Goal: Book appointment/travel/reservation

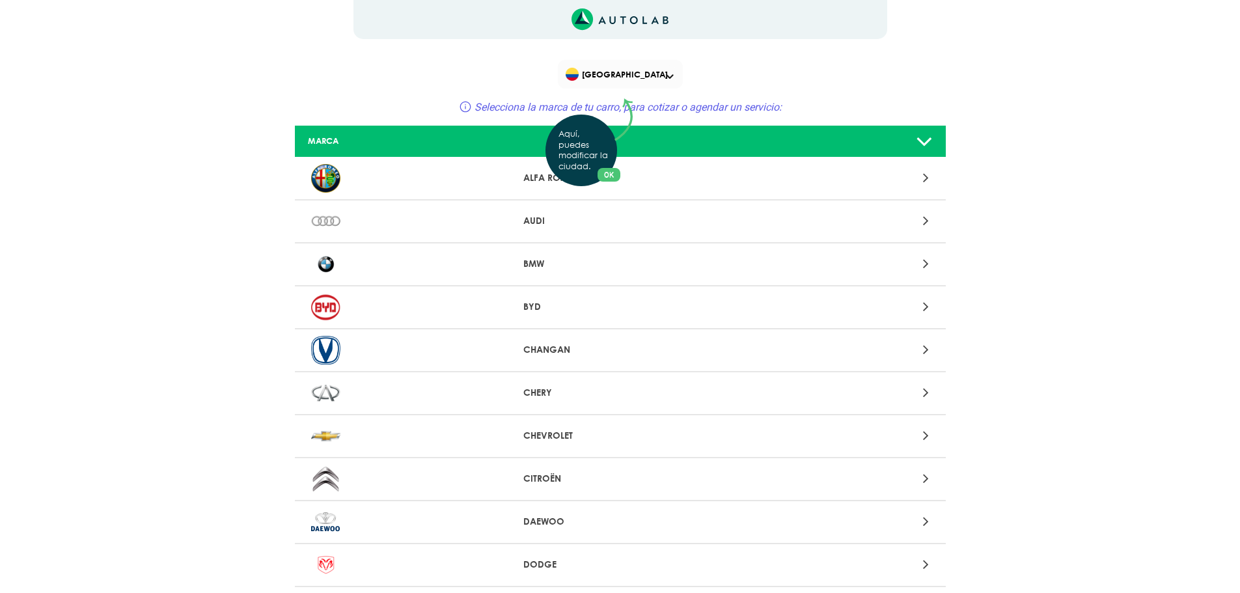
click at [610, 171] on button "OK" at bounding box center [609, 175] width 23 height 14
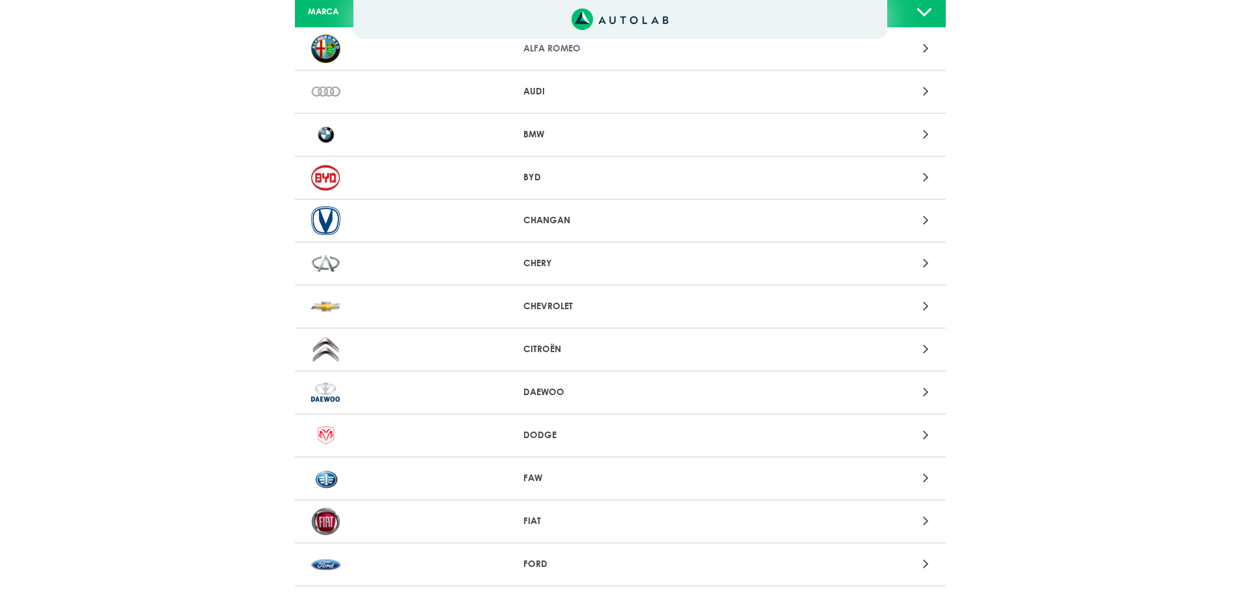
scroll to position [130, 0]
click at [925, 302] on icon at bounding box center [926, 305] width 6 height 17
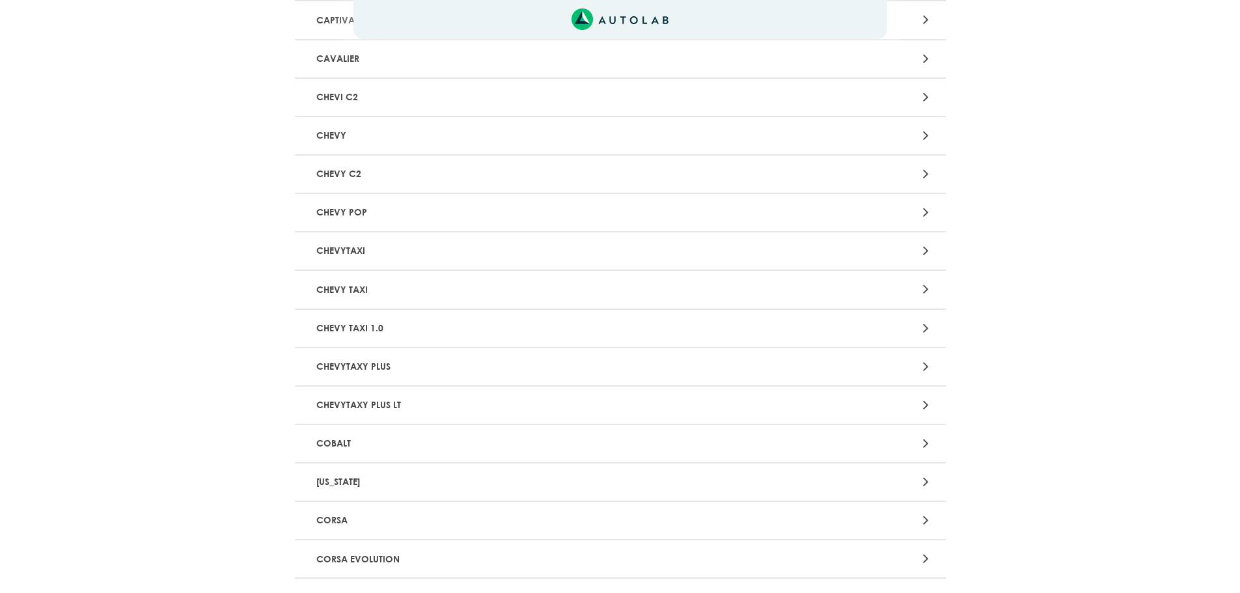
scroll to position [651, 0]
click at [935, 440] on div at bounding box center [833, 443] width 213 height 18
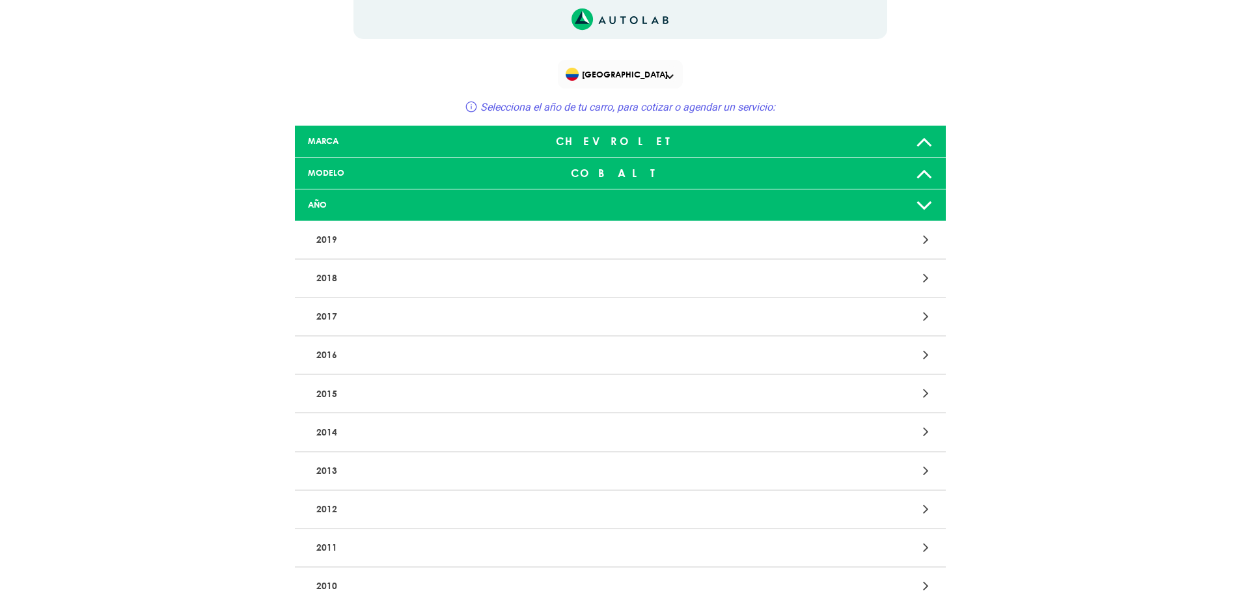
click at [341, 421] on p "2014" at bounding box center [514, 432] width 406 height 24
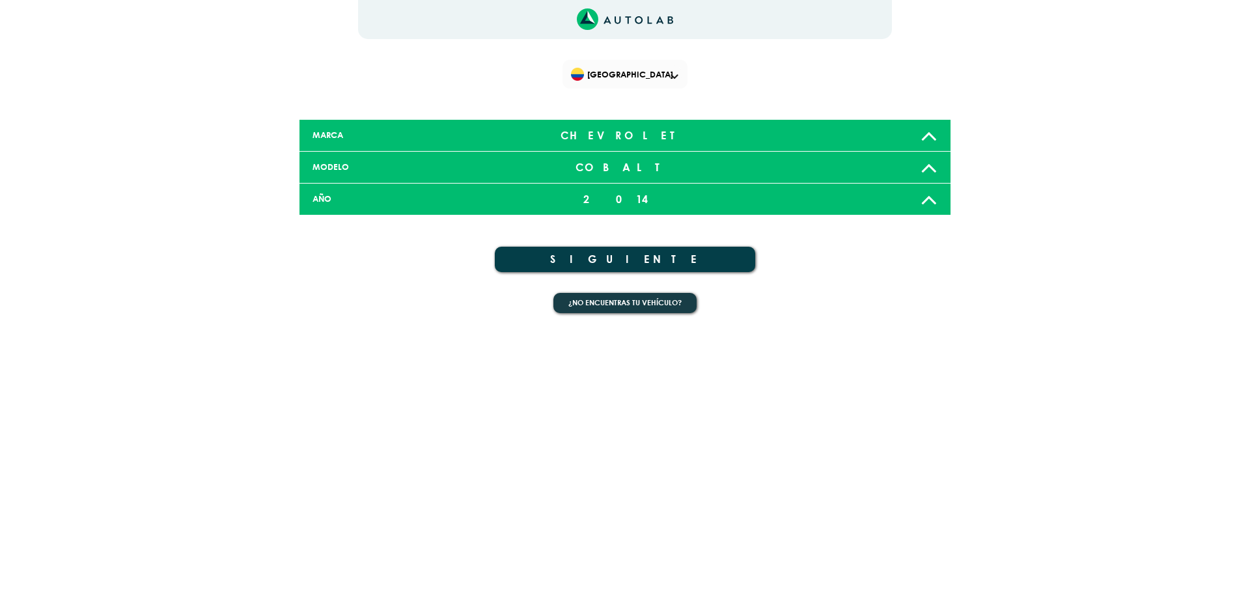
click at [622, 258] on button "SIGUIENTE" at bounding box center [625, 259] width 260 height 25
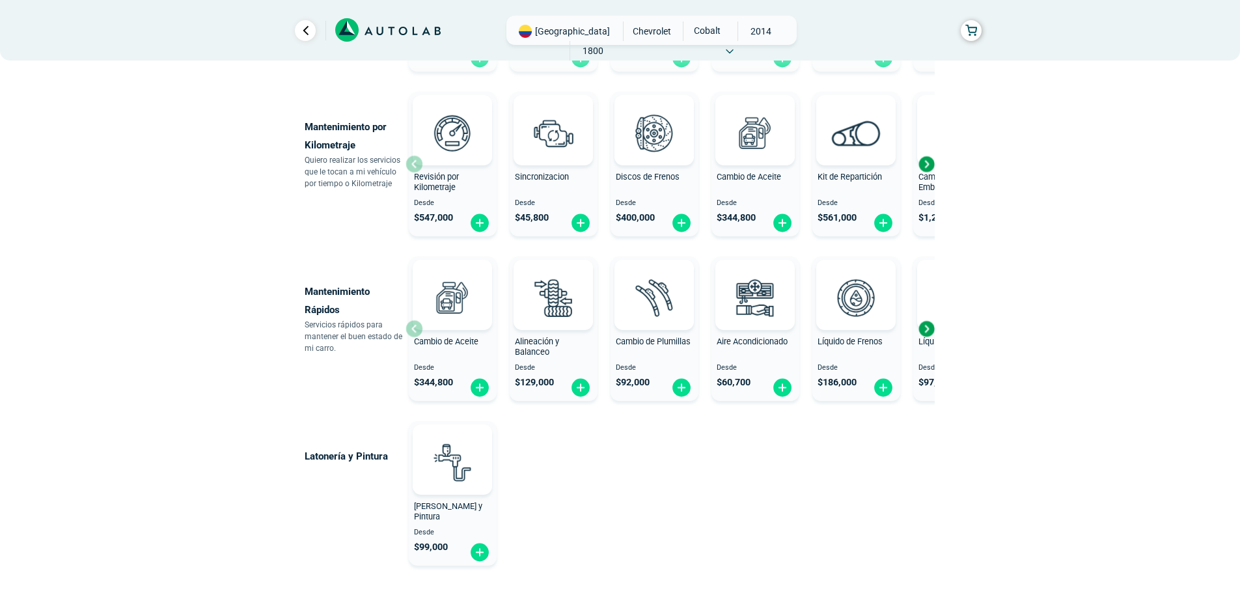
scroll to position [514, 0]
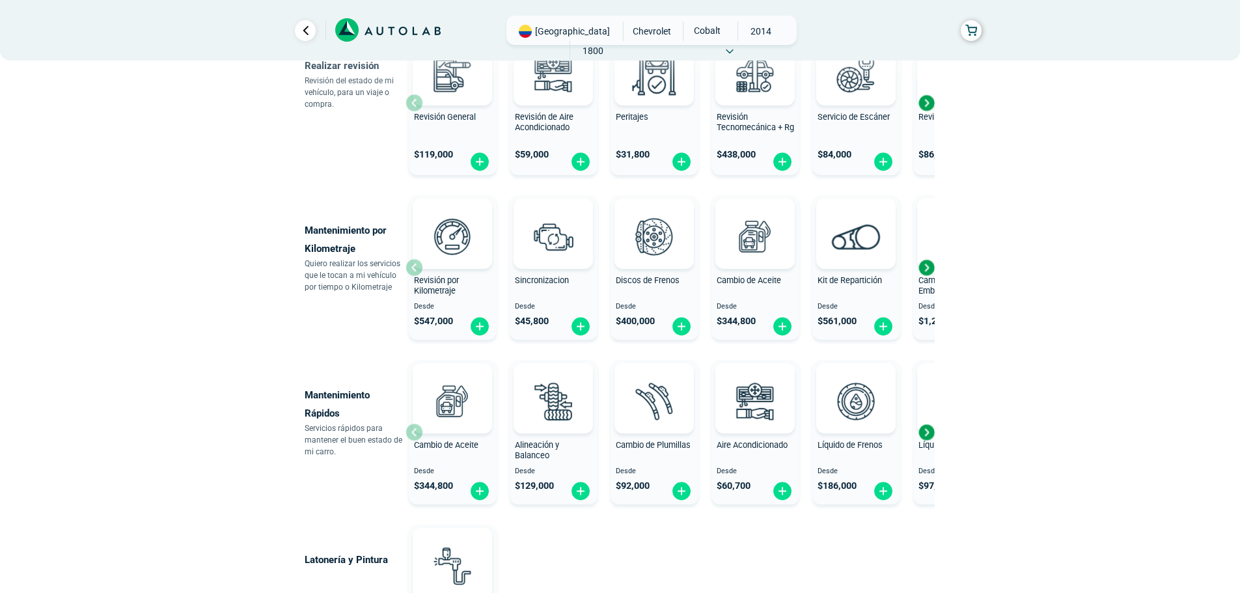
click at [537, 470] on span "Desde" at bounding box center [553, 472] width 77 height 8
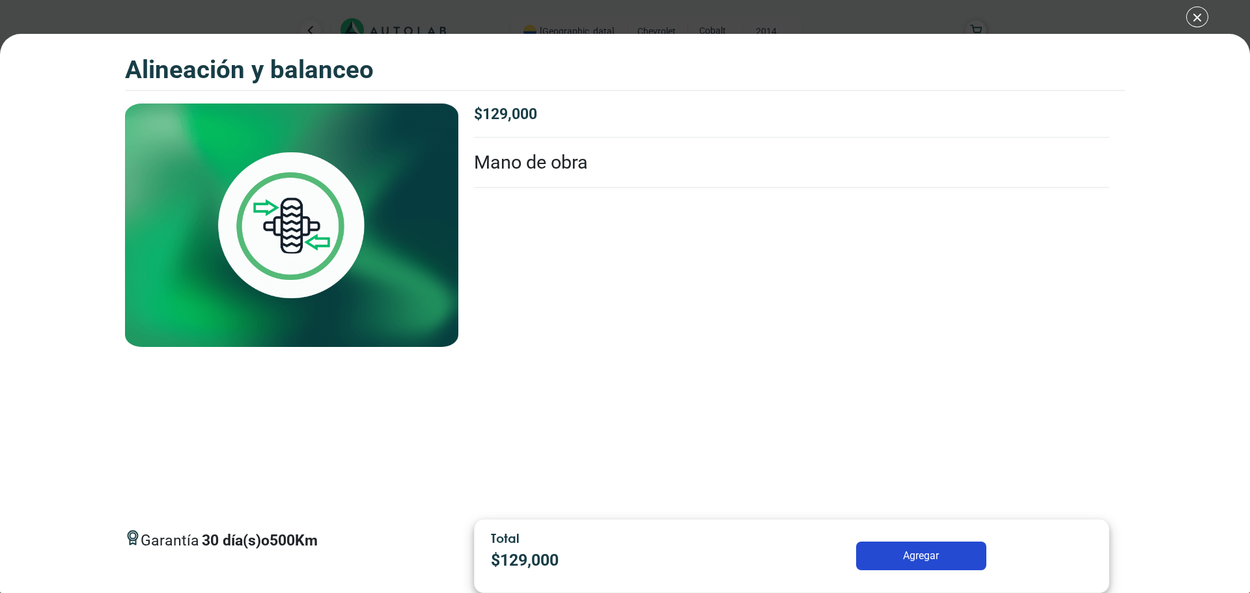
click at [560, 359] on div "Garantía 30 día(s) o 500 Km $ 129,000 Alineacion y Balanceo ([PERSON_NAME]) Man…" at bounding box center [791, 307] width 667 height 406
drag, startPoint x: 313, startPoint y: 550, endPoint x: 410, endPoint y: 543, distance: 97.9
click at [314, 550] on p "30 día(s) o 500 Km" at bounding box center [260, 541] width 116 height 23
click at [433, 538] on div "Garantía 30 día(s) o 500 Km" at bounding box center [291, 542] width 333 height 44
click at [690, 461] on div "Garantía 30 día(s) o 500 Km $ 129,000 Alineacion y Balanceo ([PERSON_NAME]) Man…" at bounding box center [791, 307] width 667 height 406
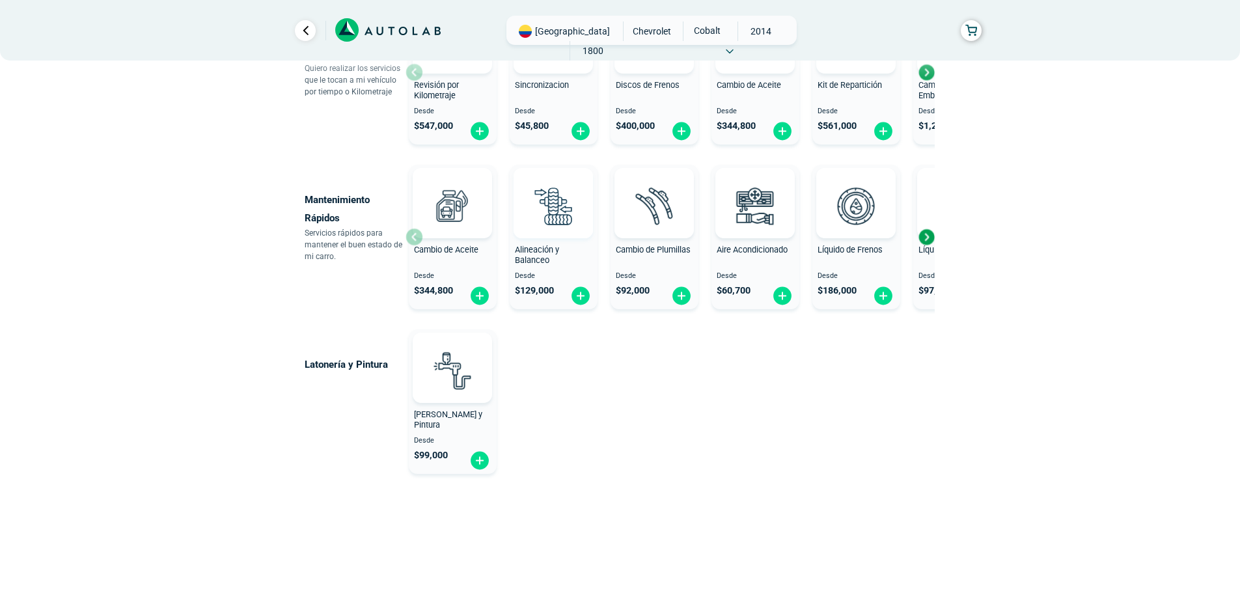
scroll to position [449, 0]
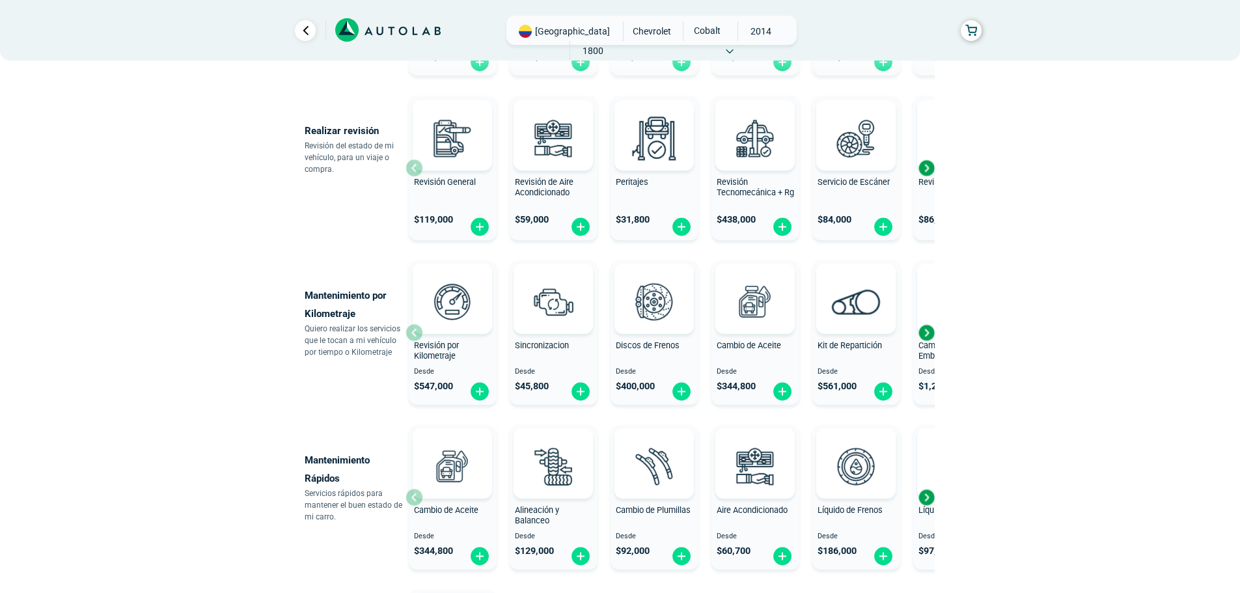
click at [925, 499] on div "Next slide" at bounding box center [927, 498] width 20 height 20
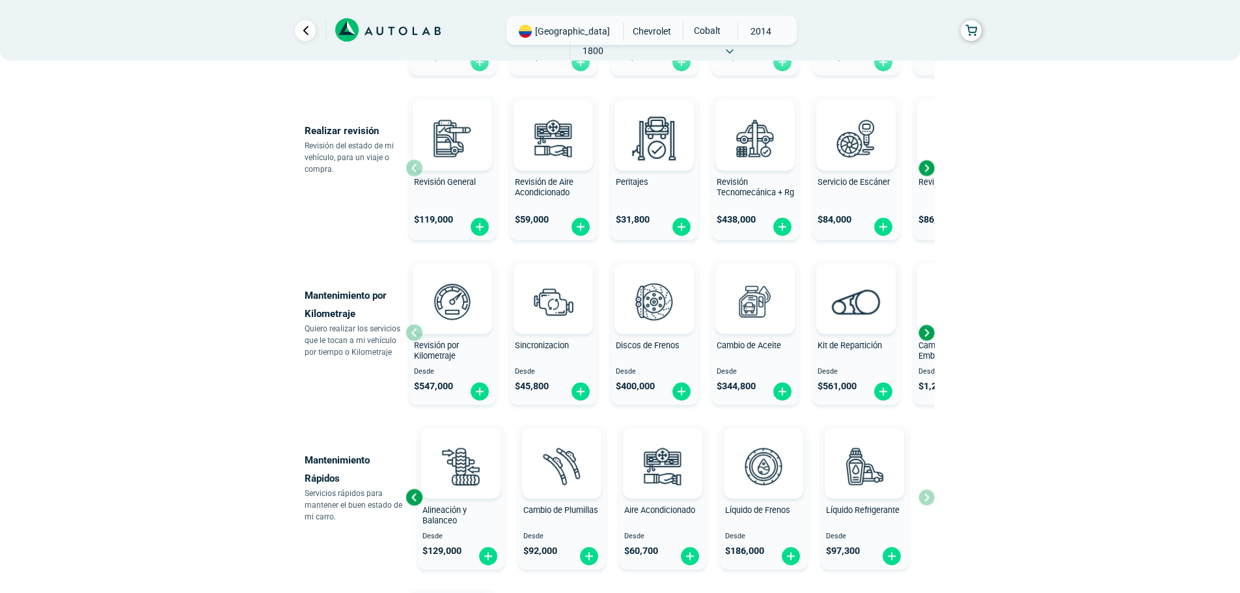
click at [925, 499] on div "Cambio de Aceite Desde $ 344,800 Alineación y Balanceo Desde $ 129,000 Cambio d…" at bounding box center [670, 497] width 529 height 155
click at [929, 329] on div "Next slide" at bounding box center [927, 333] width 20 height 20
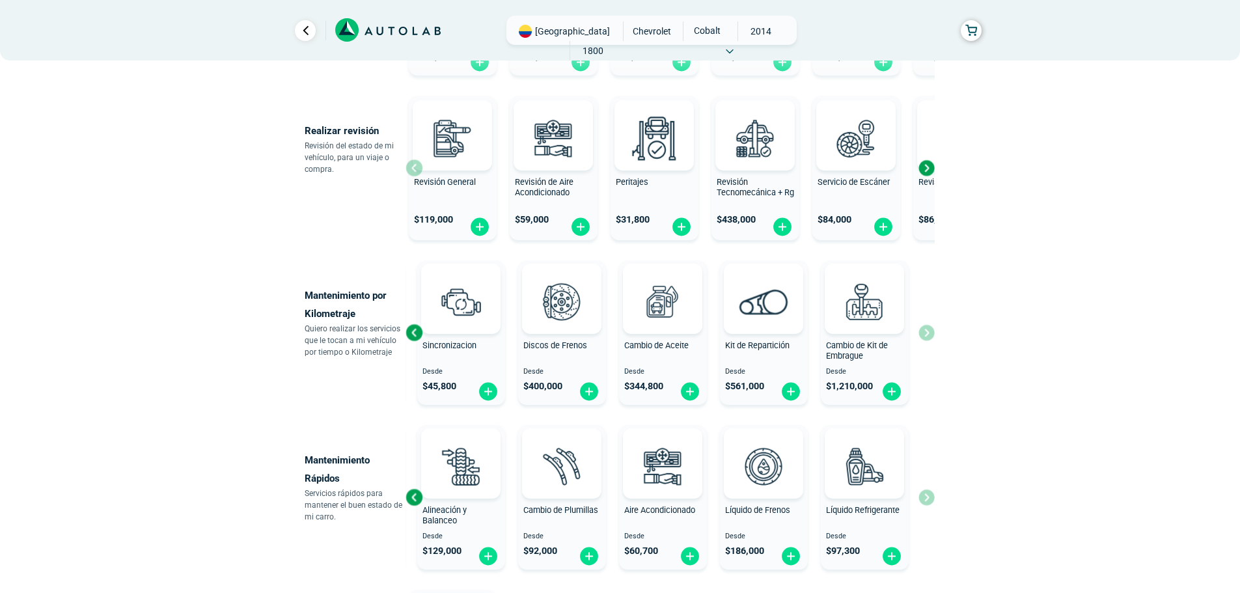
click at [929, 171] on div "Next slide" at bounding box center [927, 168] width 20 height 20
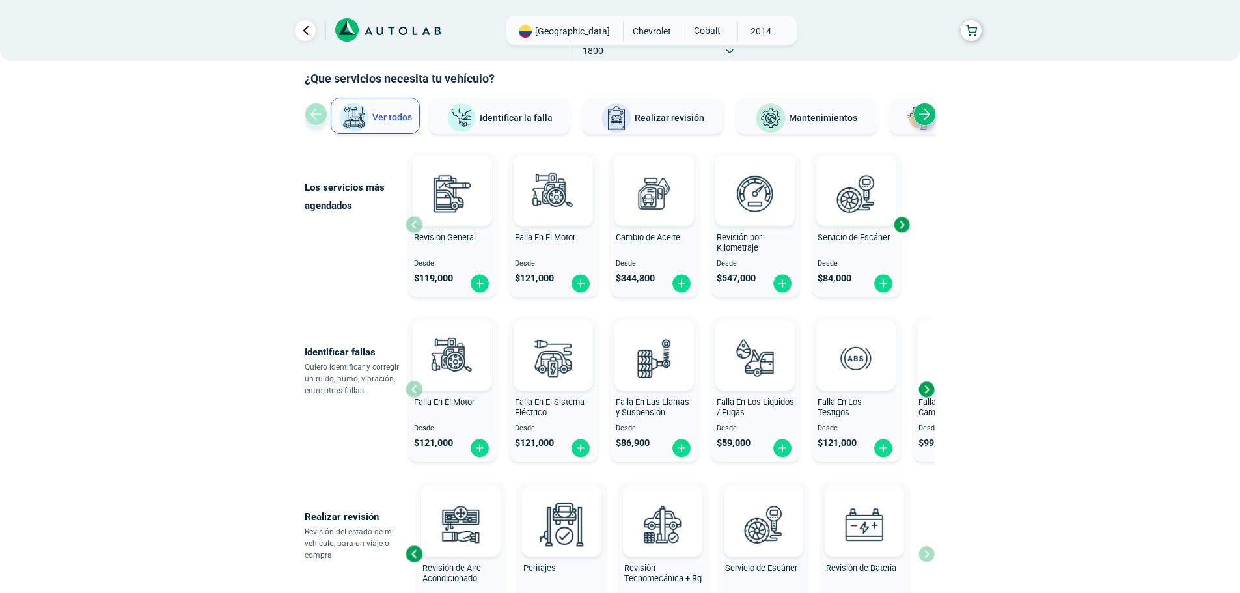
scroll to position [0, 0]
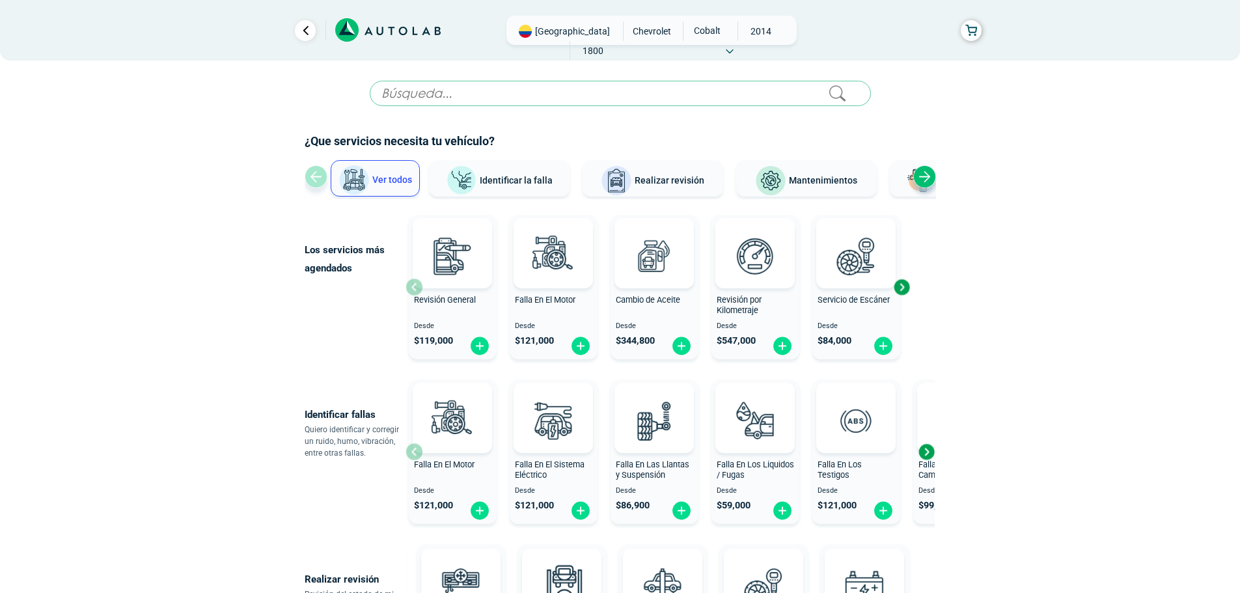
click at [505, 188] on button "Identificar la falla" at bounding box center [499, 178] width 141 height 36
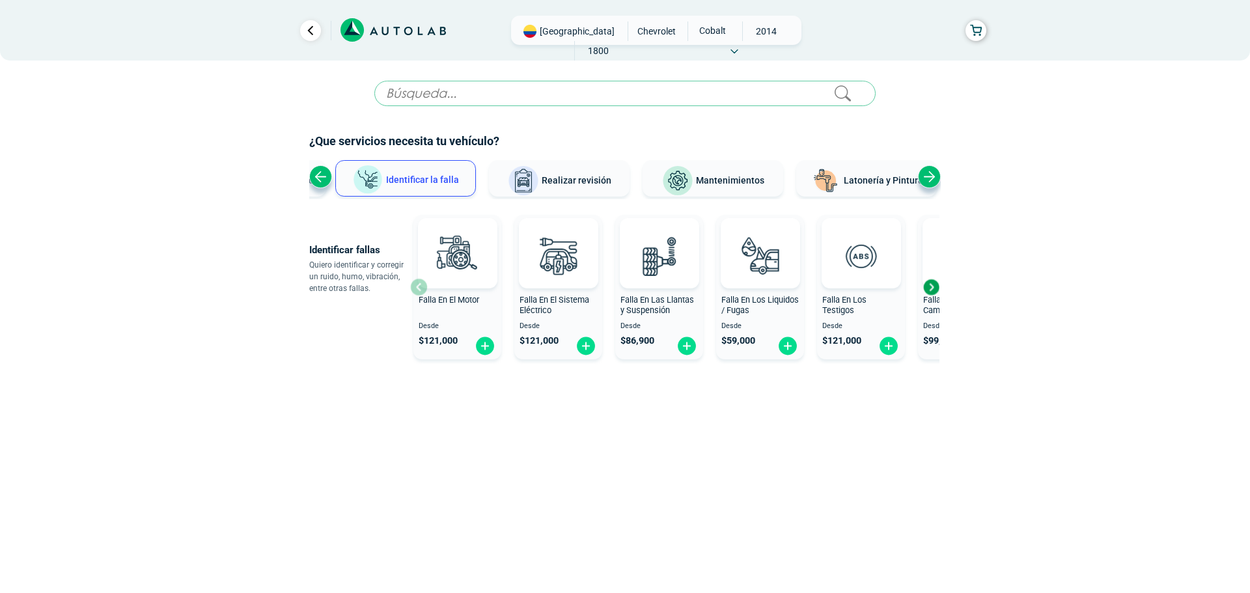
click at [658, 301] on span "Falla En Las Llantas y Suspensión" at bounding box center [658, 305] width 74 height 21
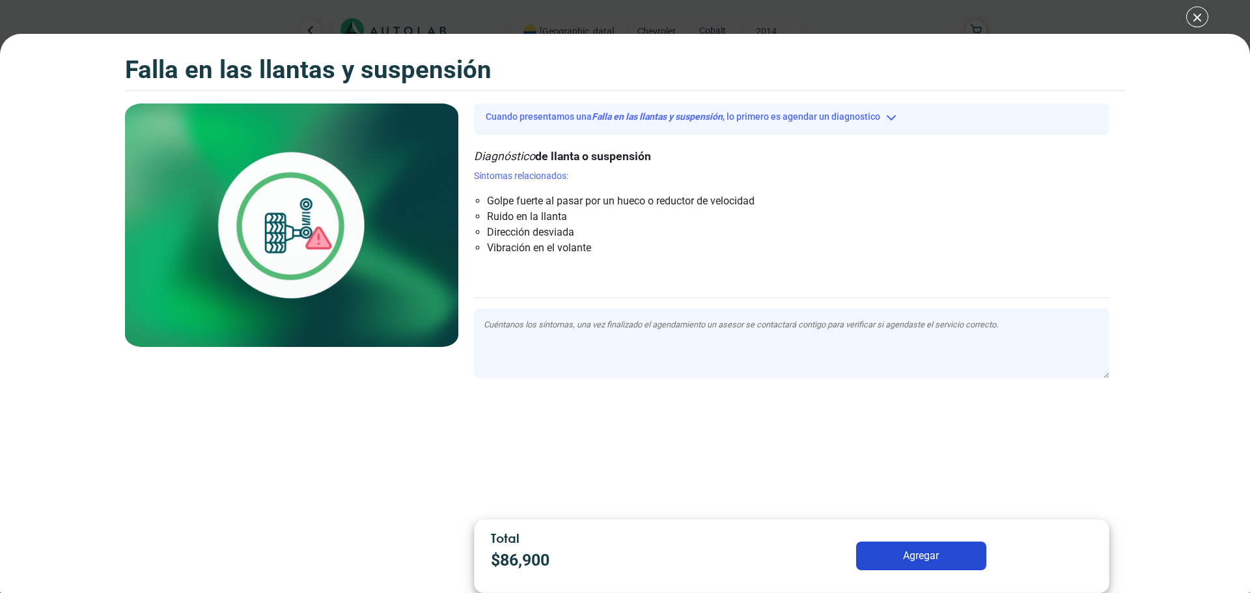
click at [544, 218] on li "Ruido en la llanta" at bounding box center [736, 217] width 498 height 16
click at [538, 247] on li "Vibración en el volante" at bounding box center [736, 248] width 498 height 16
click at [481, 379] on div at bounding box center [792, 346] width 636 height 74
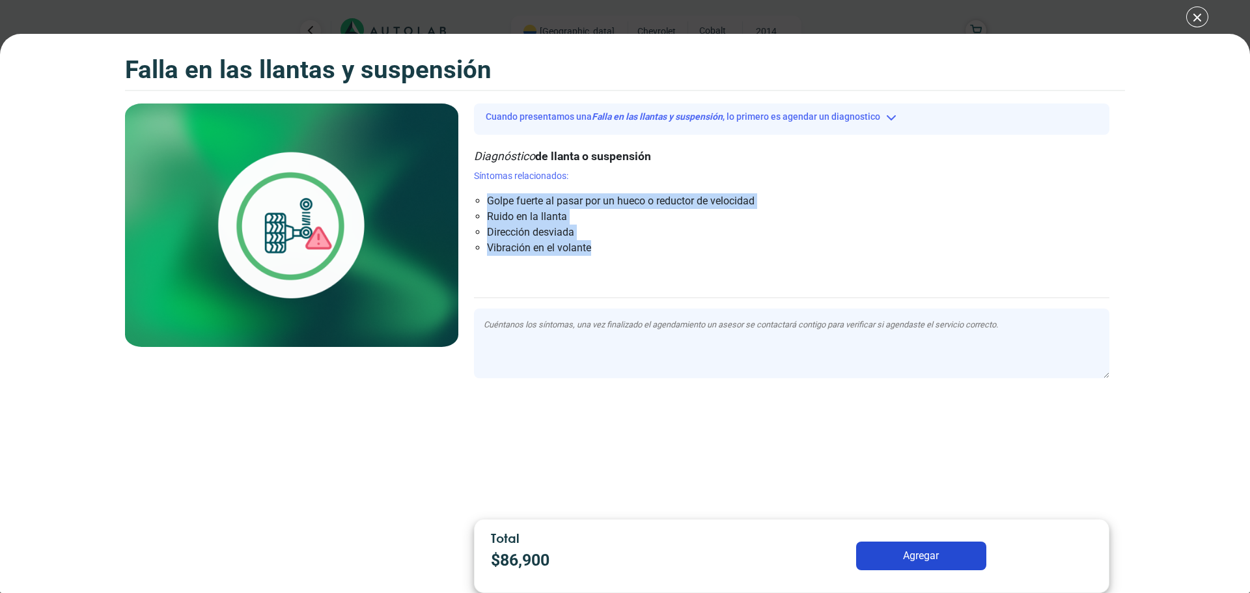
drag, startPoint x: 601, startPoint y: 244, endPoint x: 473, endPoint y: 201, distance: 135.3
click at [473, 201] on div "Cuando presentamos una Falla en las llantas y suspensión , lo primero es agenda…" at bounding box center [791, 307] width 667 height 406
copy ul "Golpe fuerte al pasar por un hueco o reductor de velocidad Ruido en la llanta D…"
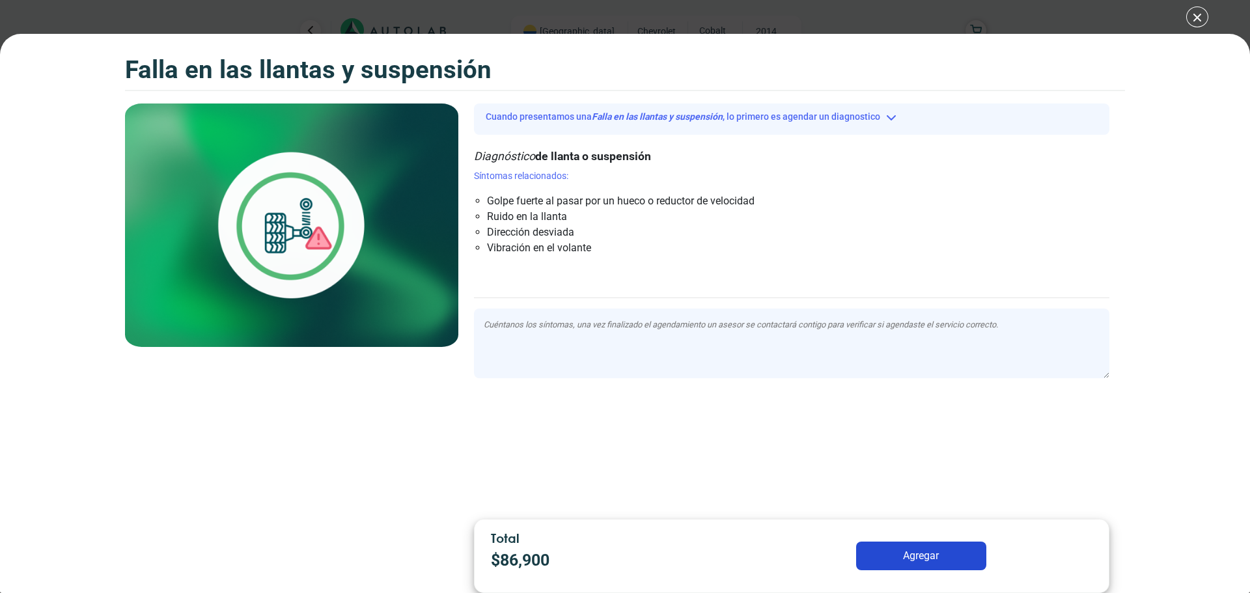
click at [681, 268] on div at bounding box center [792, 276] width 636 height 21
click at [852, 114] on button "Cuando presentamos una Falla en las llantas y suspensión , lo primero es agenda…" at bounding box center [792, 117] width 636 height 20
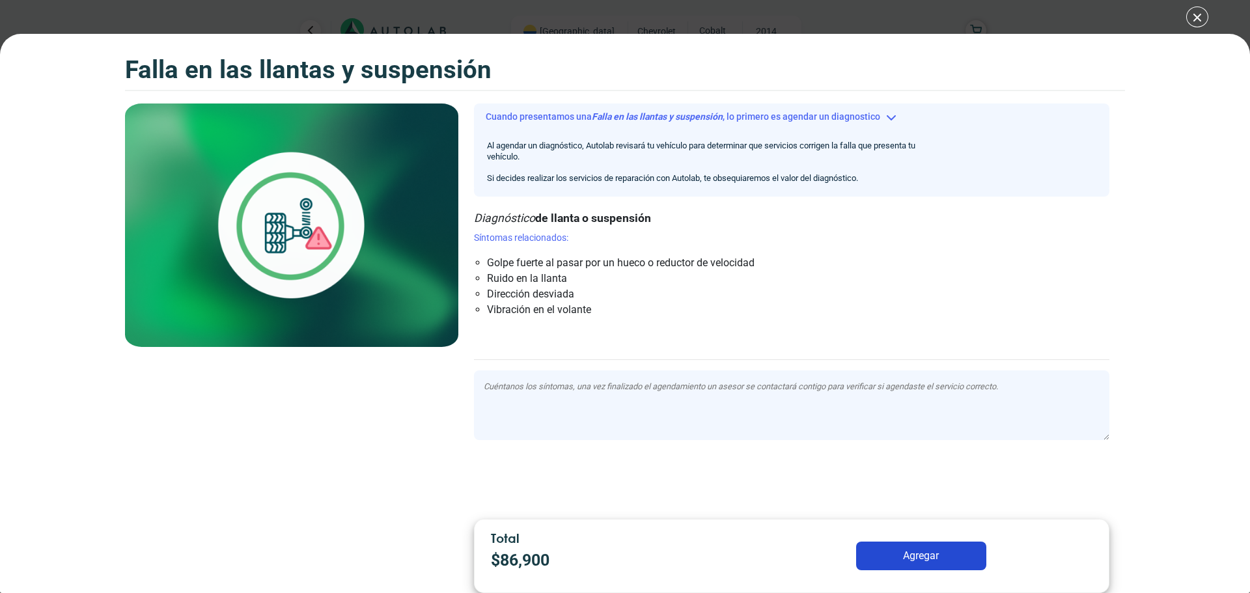
click at [526, 277] on li "Ruido en la llanta" at bounding box center [736, 279] width 498 height 16
click at [518, 262] on li "Golpe fuerte al pasar por un hueco o reductor de velocidad" at bounding box center [736, 263] width 498 height 16
click at [516, 234] on p "Síntomas relacionados:" at bounding box center [792, 238] width 636 height 14
drag, startPoint x: 550, startPoint y: 241, endPoint x: 612, endPoint y: 250, distance: 63.2
click at [552, 241] on p "Síntomas relacionados:" at bounding box center [792, 238] width 636 height 14
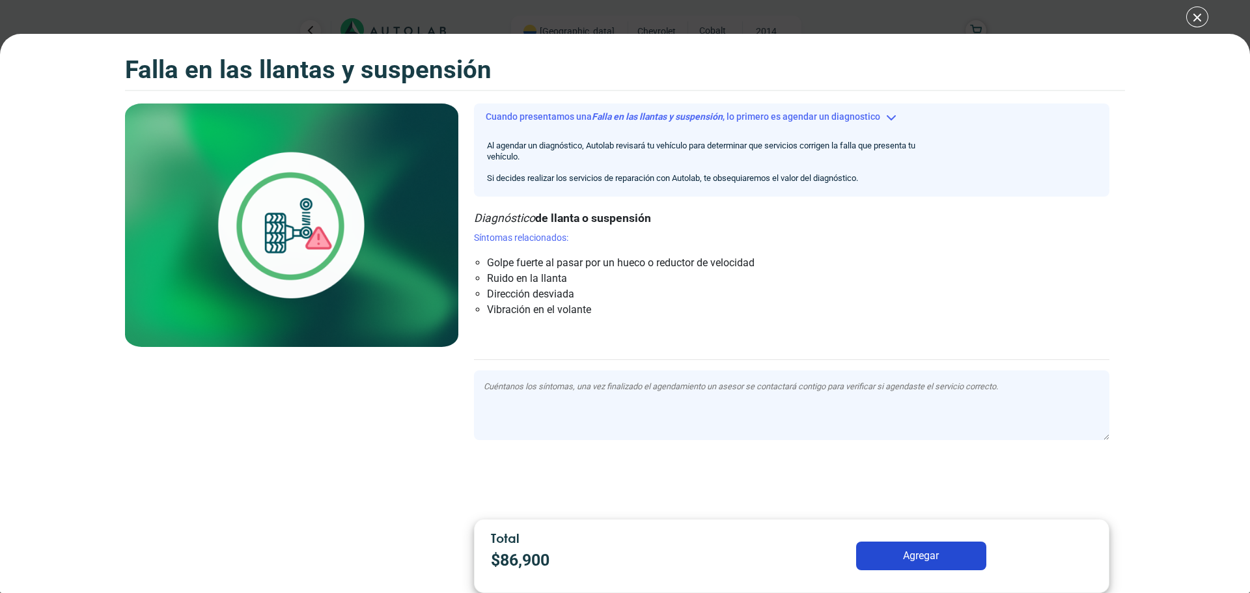
click at [927, 557] on button "Agregar" at bounding box center [921, 556] width 130 height 29
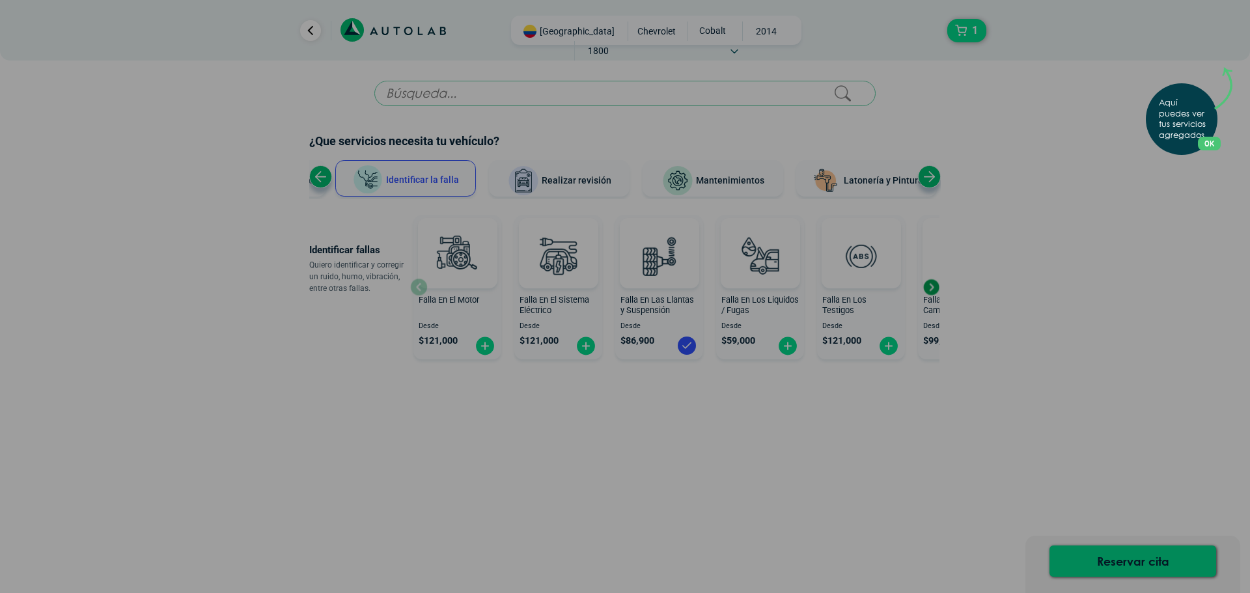
click at [1209, 141] on button "OK" at bounding box center [1209, 144] width 23 height 14
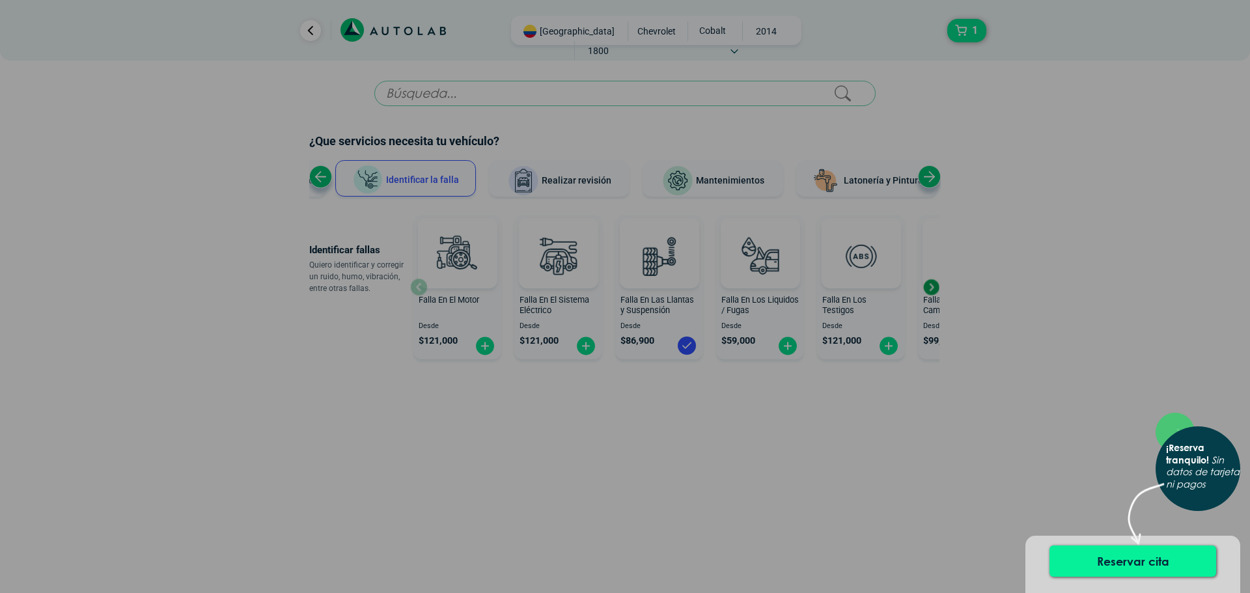
click at [1127, 567] on button "Reservar cita" at bounding box center [1133, 561] width 167 height 31
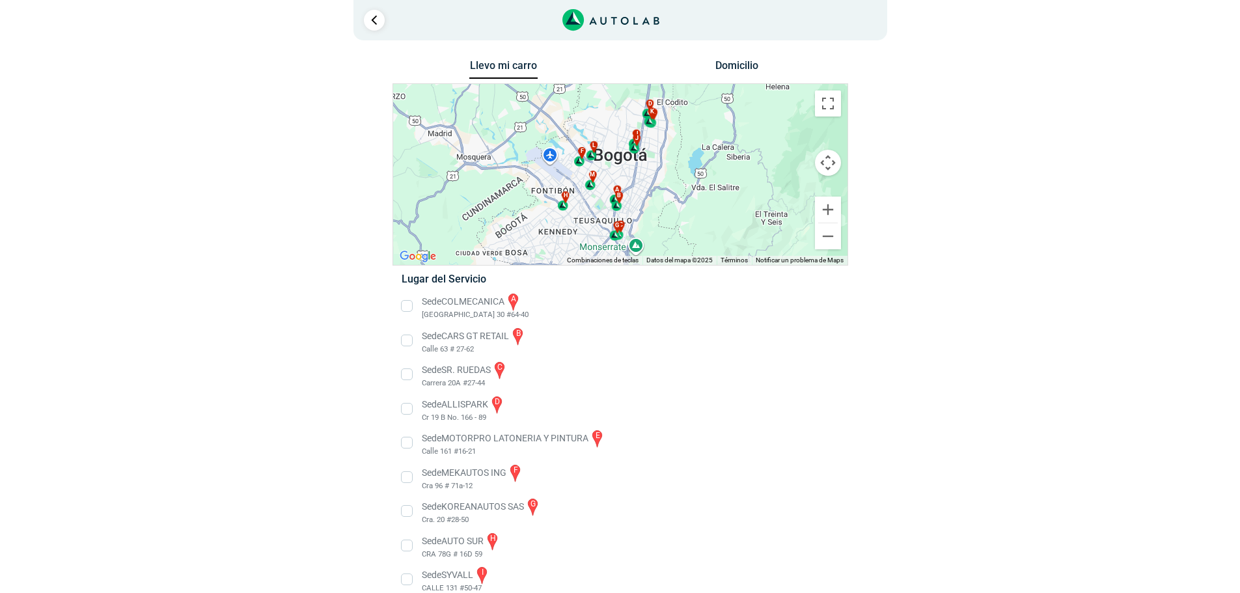
click at [498, 404] on li "Sede ALLISPARK d Cr 19 B No. 166 - 89" at bounding box center [620, 409] width 456 height 29
